Goal: Task Accomplishment & Management: Complete application form

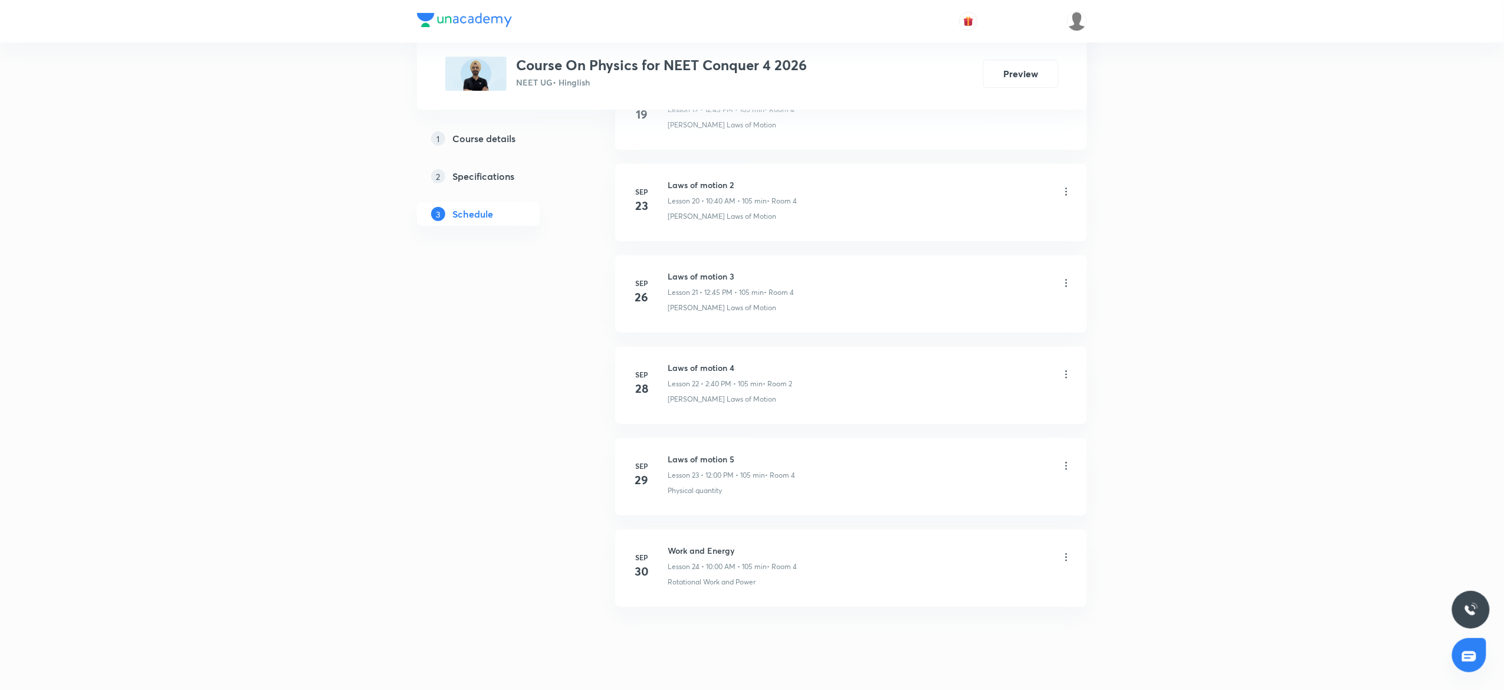
scroll to position [2460, 0]
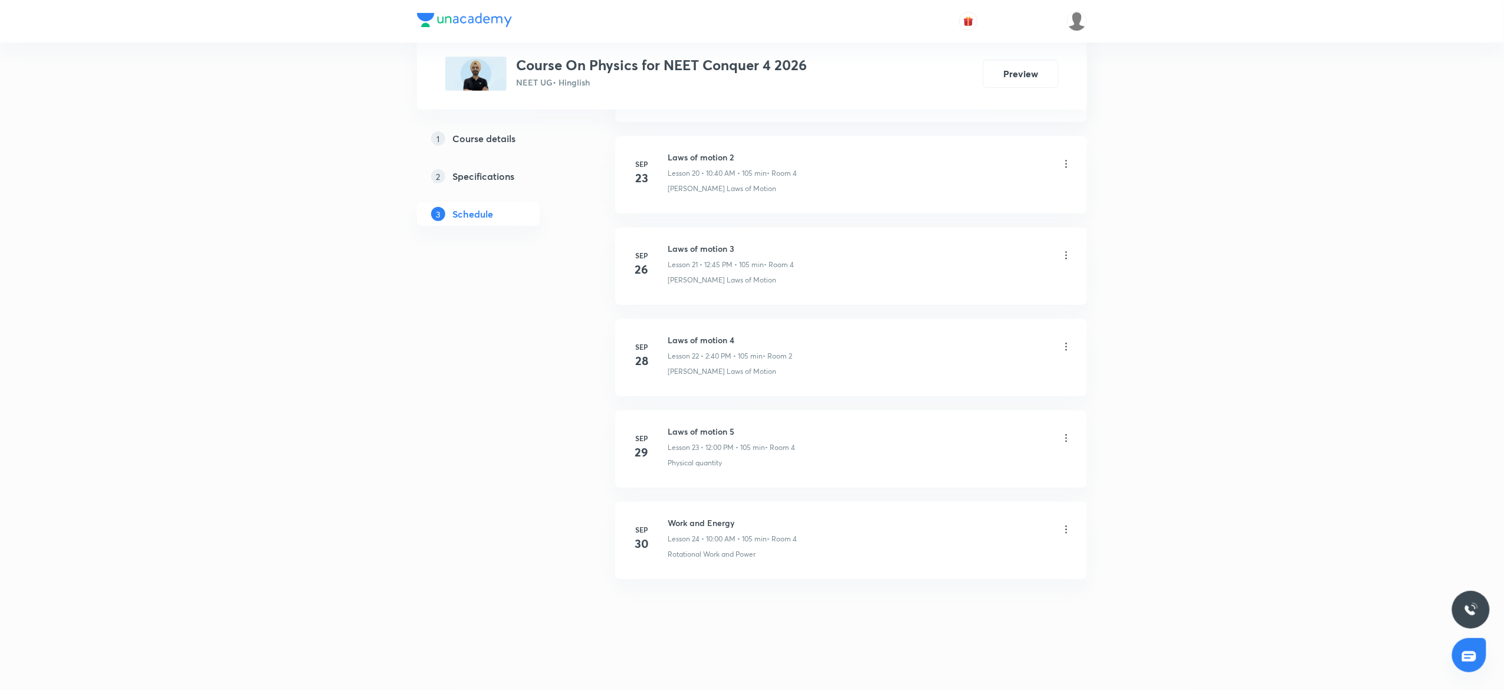
click at [686, 521] on h6 "Work and Energy" at bounding box center [732, 523] width 129 height 12
copy h6 "Work and Energy"
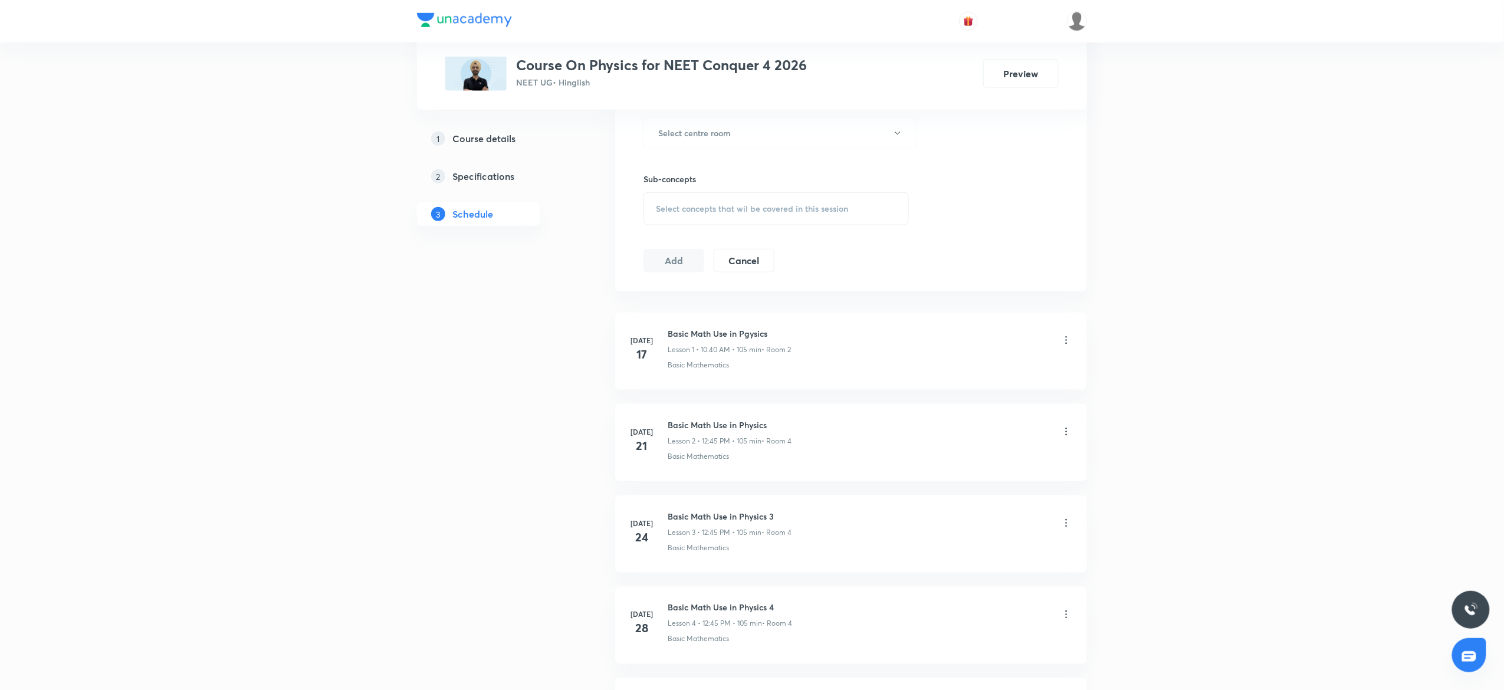
scroll to position [0, 0]
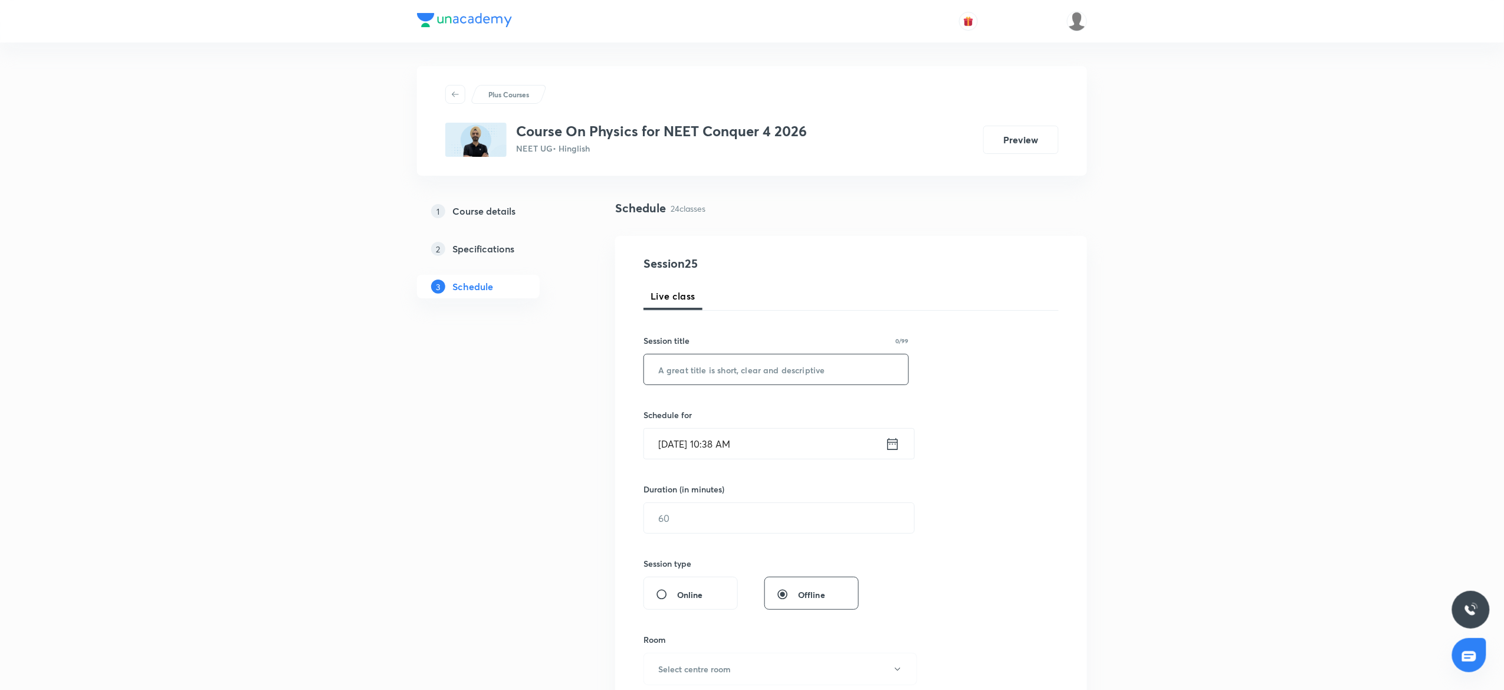
click at [712, 362] on input "text" at bounding box center [776, 369] width 264 height 30
paste input "Work and Energy"
type input "Work and Energy 2"
click at [786, 450] on input "[DATE] 10:38 AM" at bounding box center [764, 444] width 241 height 30
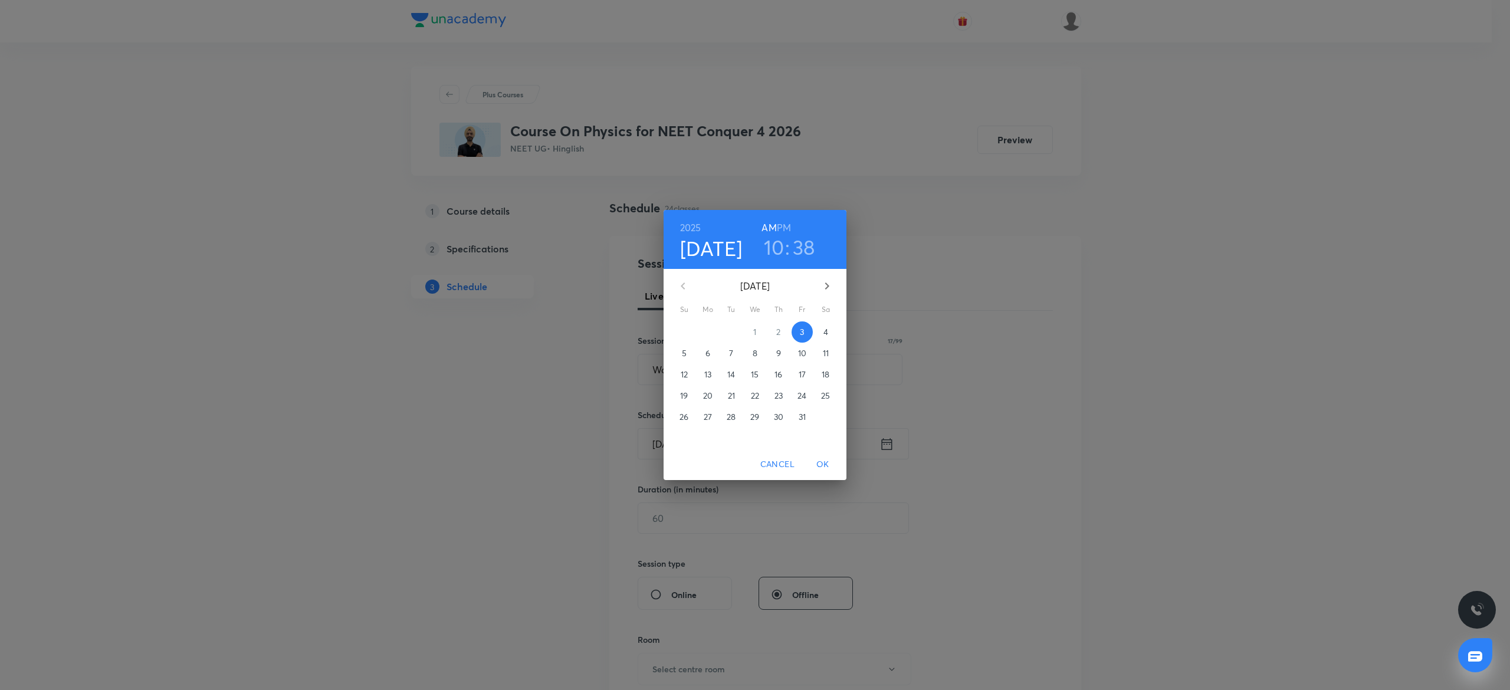
click at [779, 231] on h6 "PM" at bounding box center [784, 227] width 14 height 17
click at [770, 247] on h3 "10" at bounding box center [774, 247] width 21 height 25
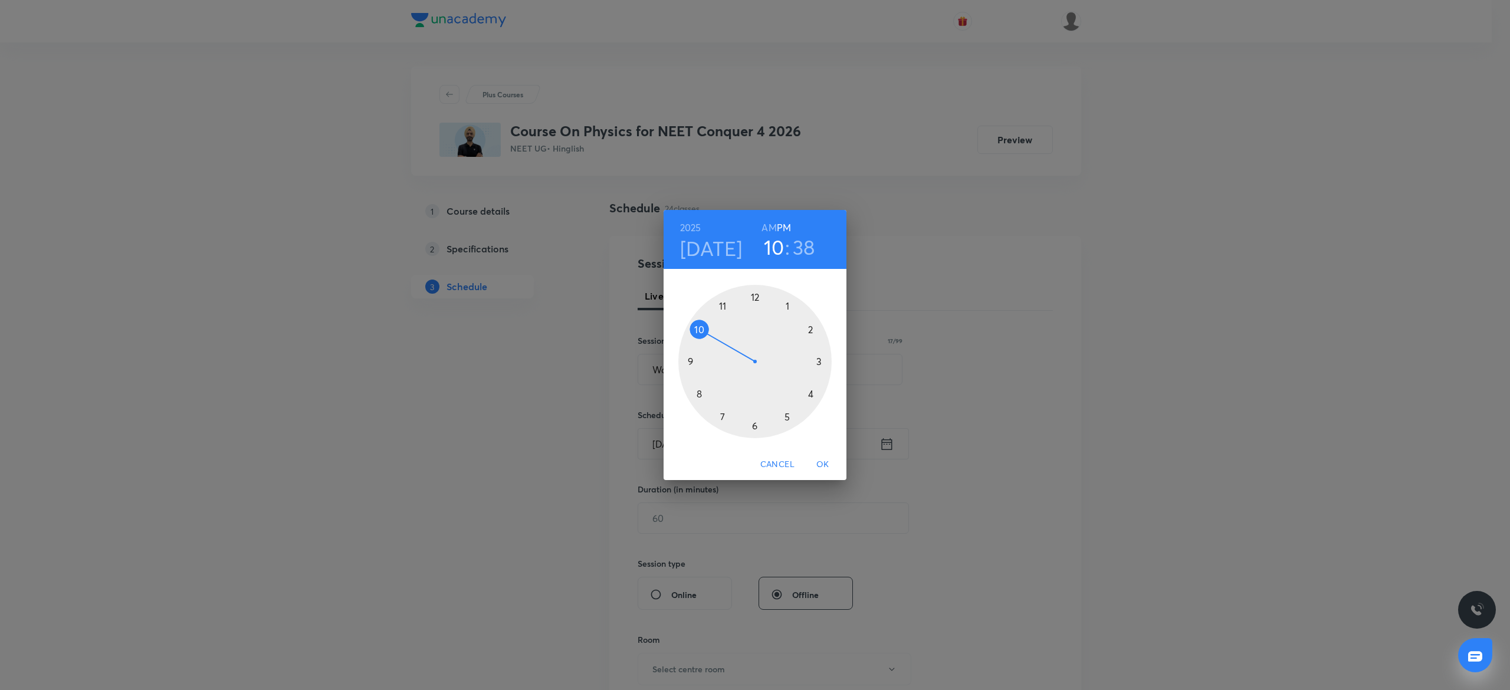
click at [755, 300] on div at bounding box center [754, 361] width 153 height 153
click at [694, 359] on div at bounding box center [754, 361] width 153 height 153
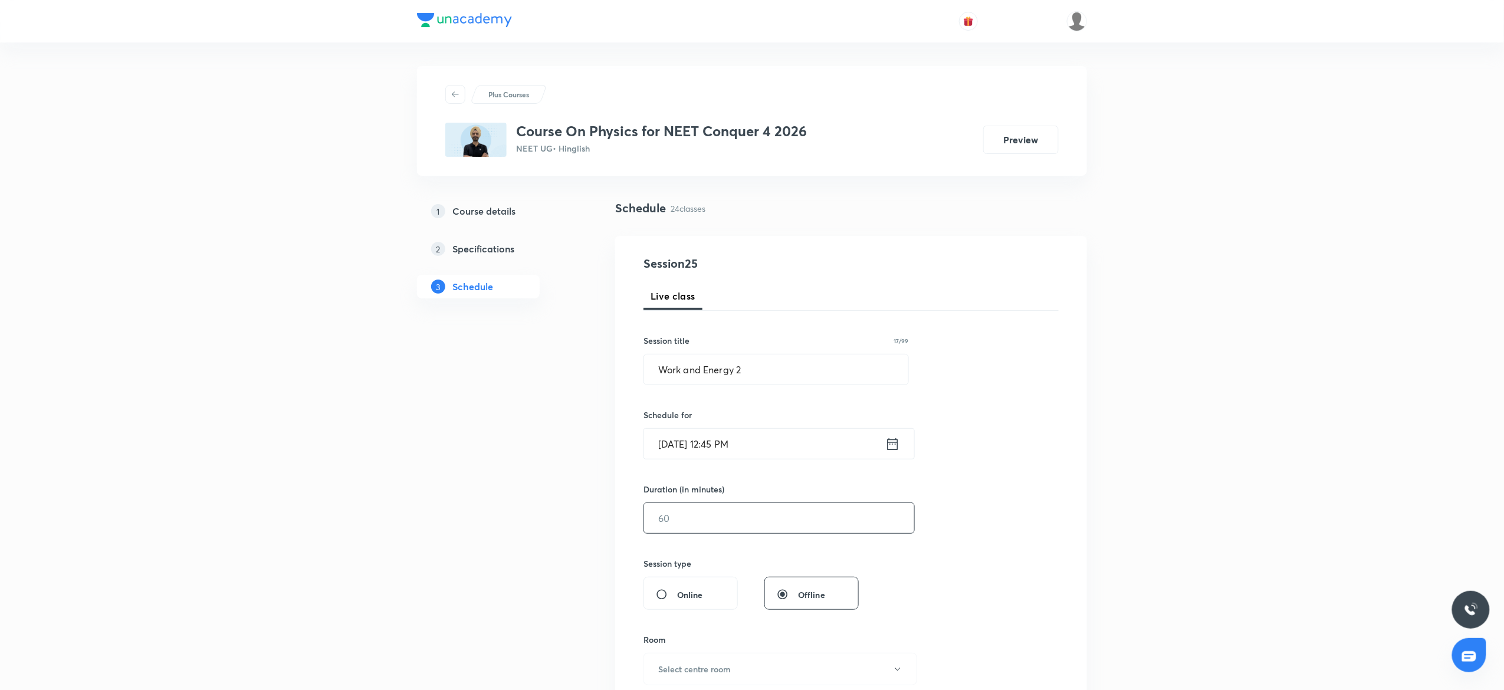
click at [673, 512] on input "text" at bounding box center [779, 518] width 270 height 30
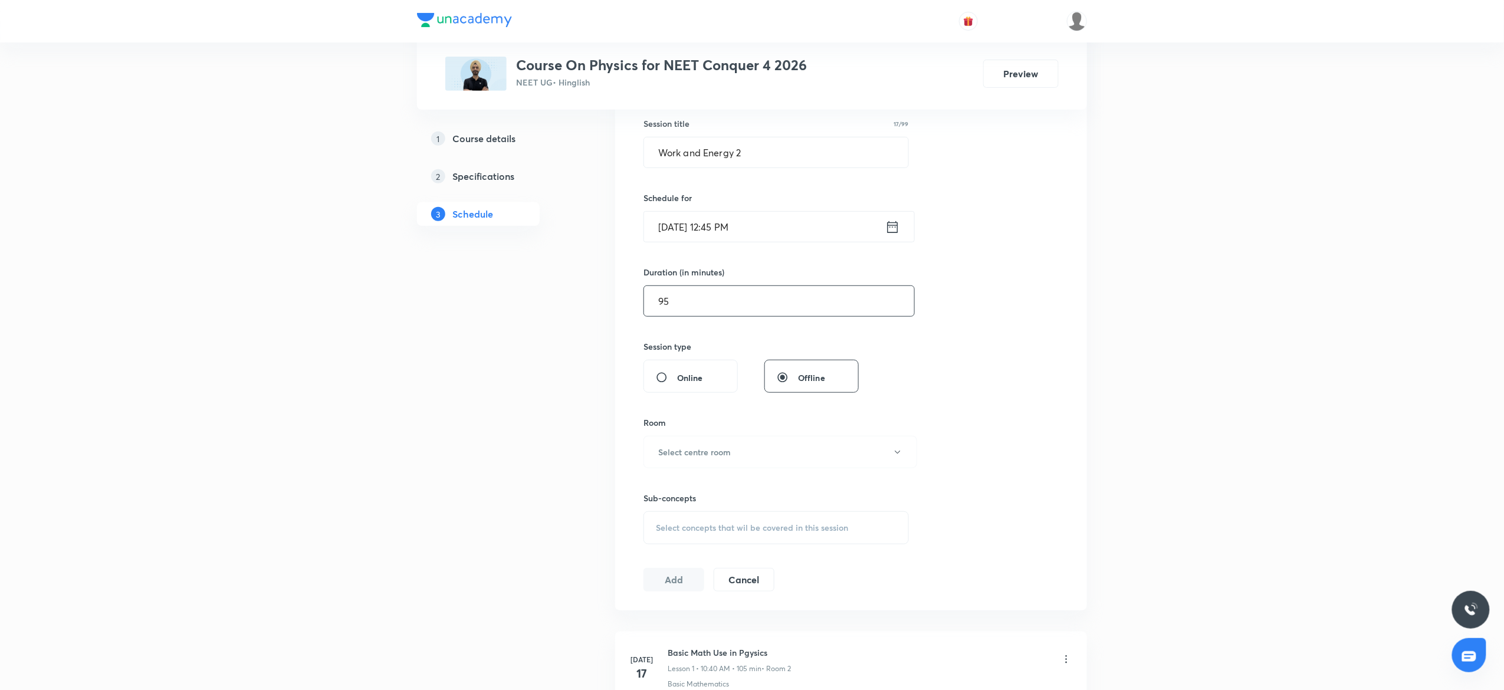
scroll to position [232, 0]
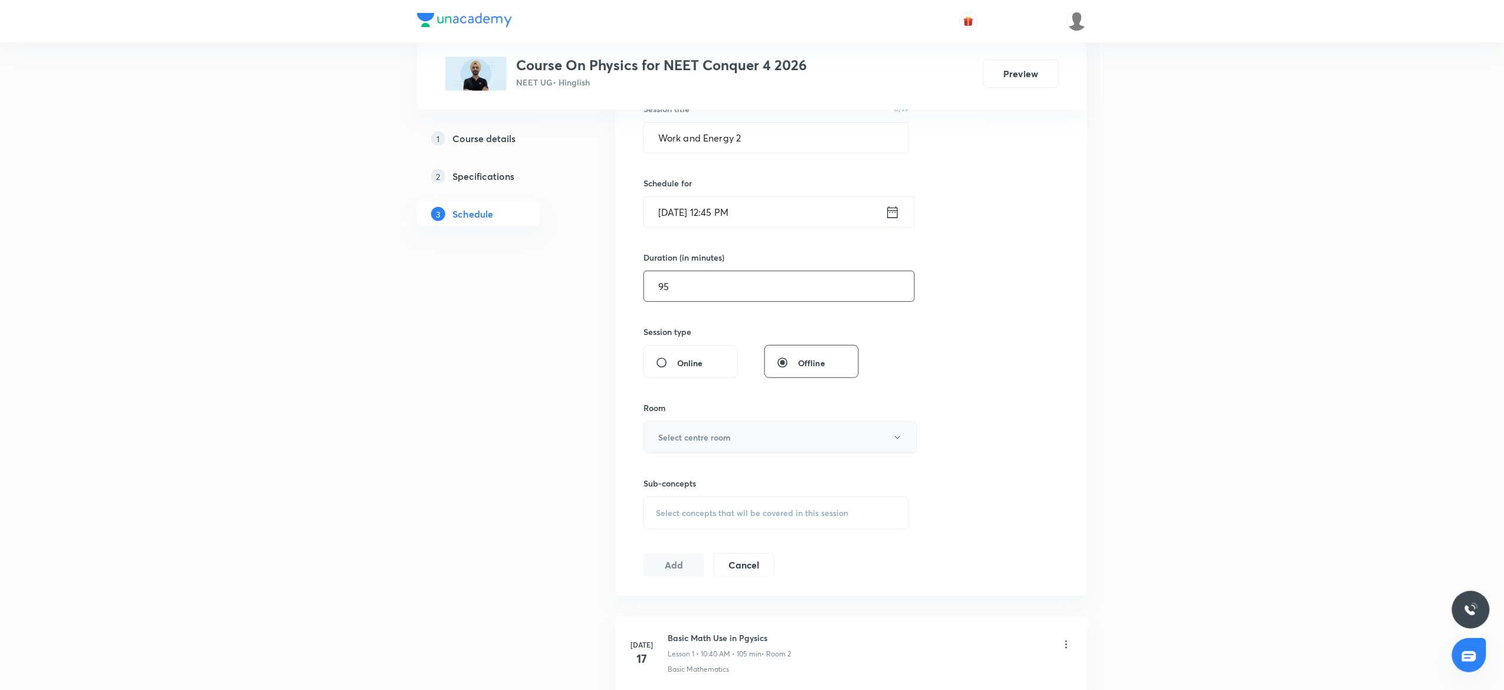
type input "95"
click at [717, 449] on button "Select centre room" at bounding box center [780, 437] width 274 height 32
click at [654, 537] on span "4" at bounding box center [774, 543] width 258 height 12
click at [682, 528] on div "Select concepts that wil be covered in this session" at bounding box center [775, 513] width 265 height 33
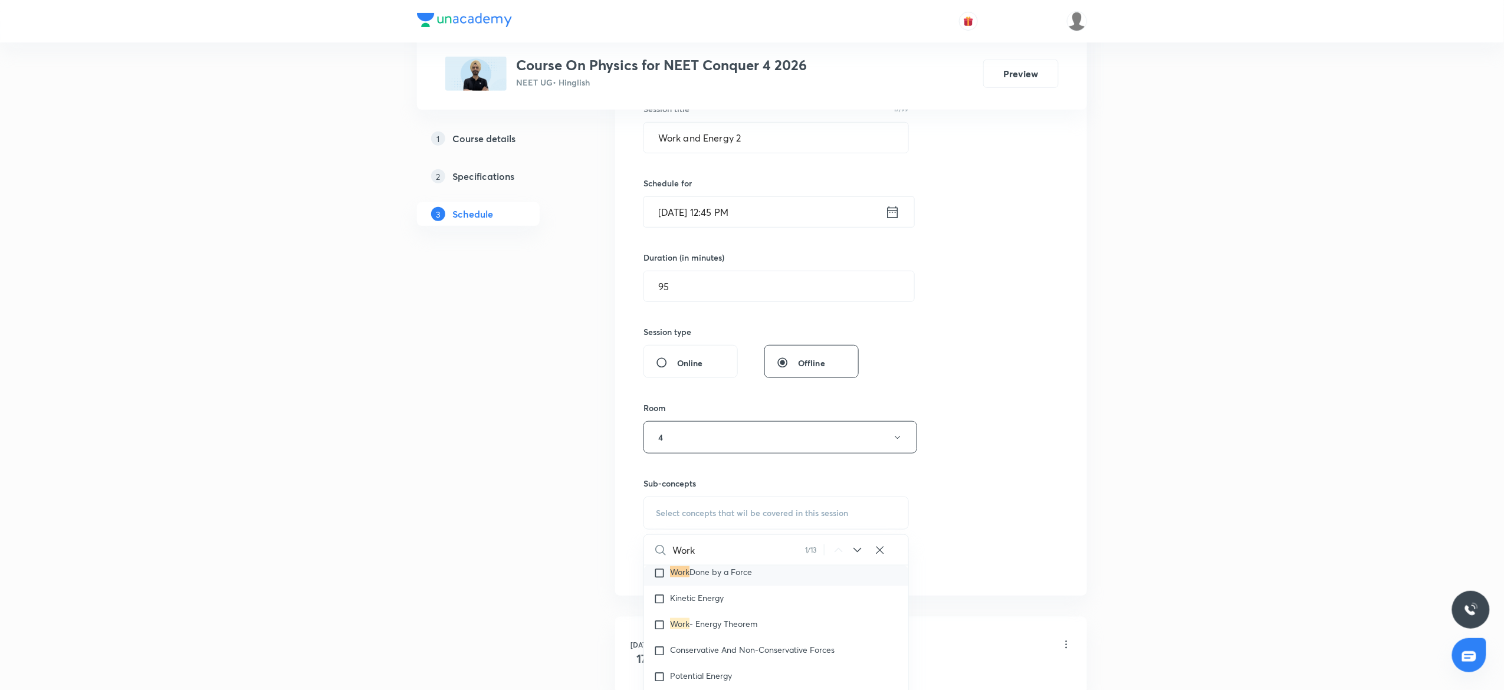
type input "Work"
click at [770, 581] on div "Work Done by a Force" at bounding box center [776, 573] width 264 height 26
checkbox input "true"
click at [682, 580] on button "Add" at bounding box center [673, 578] width 61 height 24
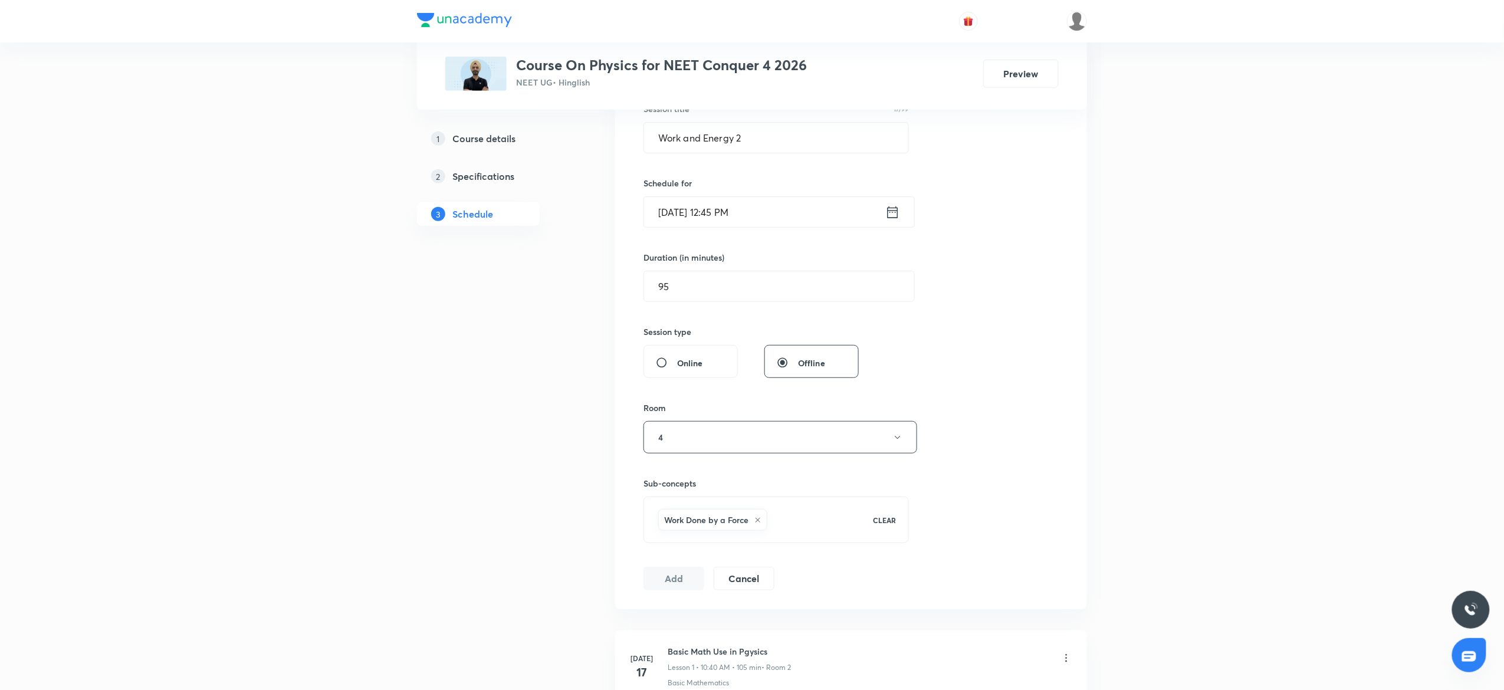
click at [702, 376] on div "Online" at bounding box center [690, 361] width 94 height 33
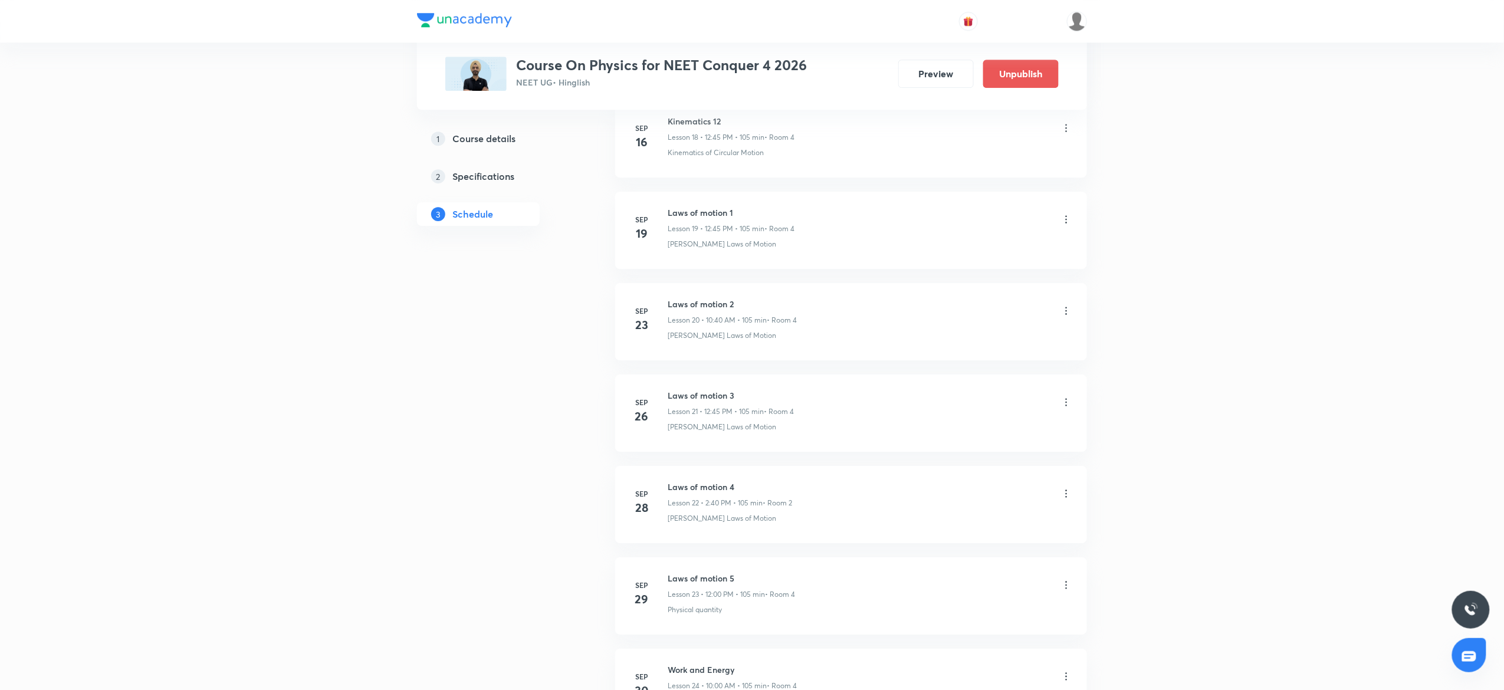
scroll to position [2008, 0]
